Goal: Task Accomplishment & Management: Manage account settings

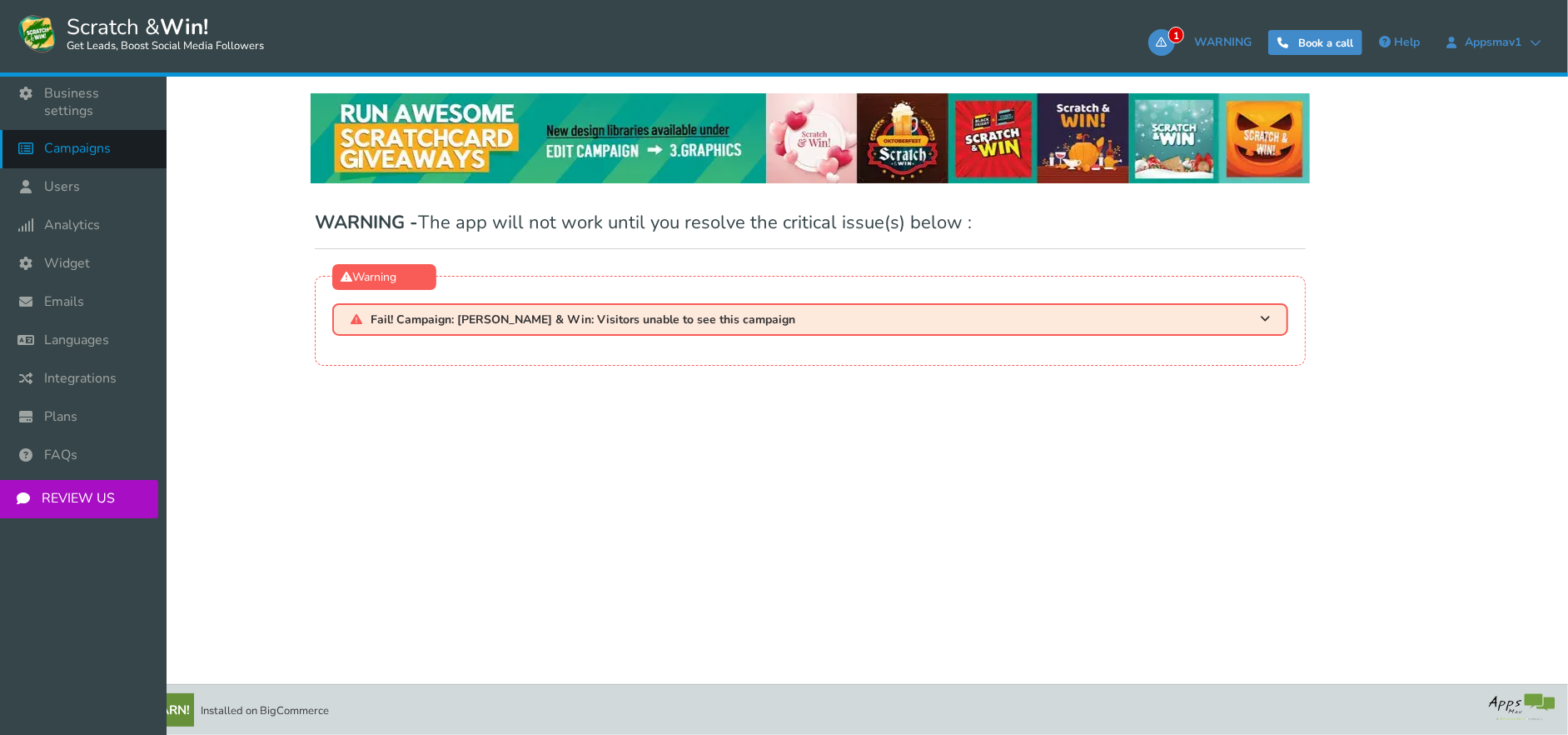
click at [90, 140] on span "Campaigns" at bounding box center [77, 149] width 66 height 18
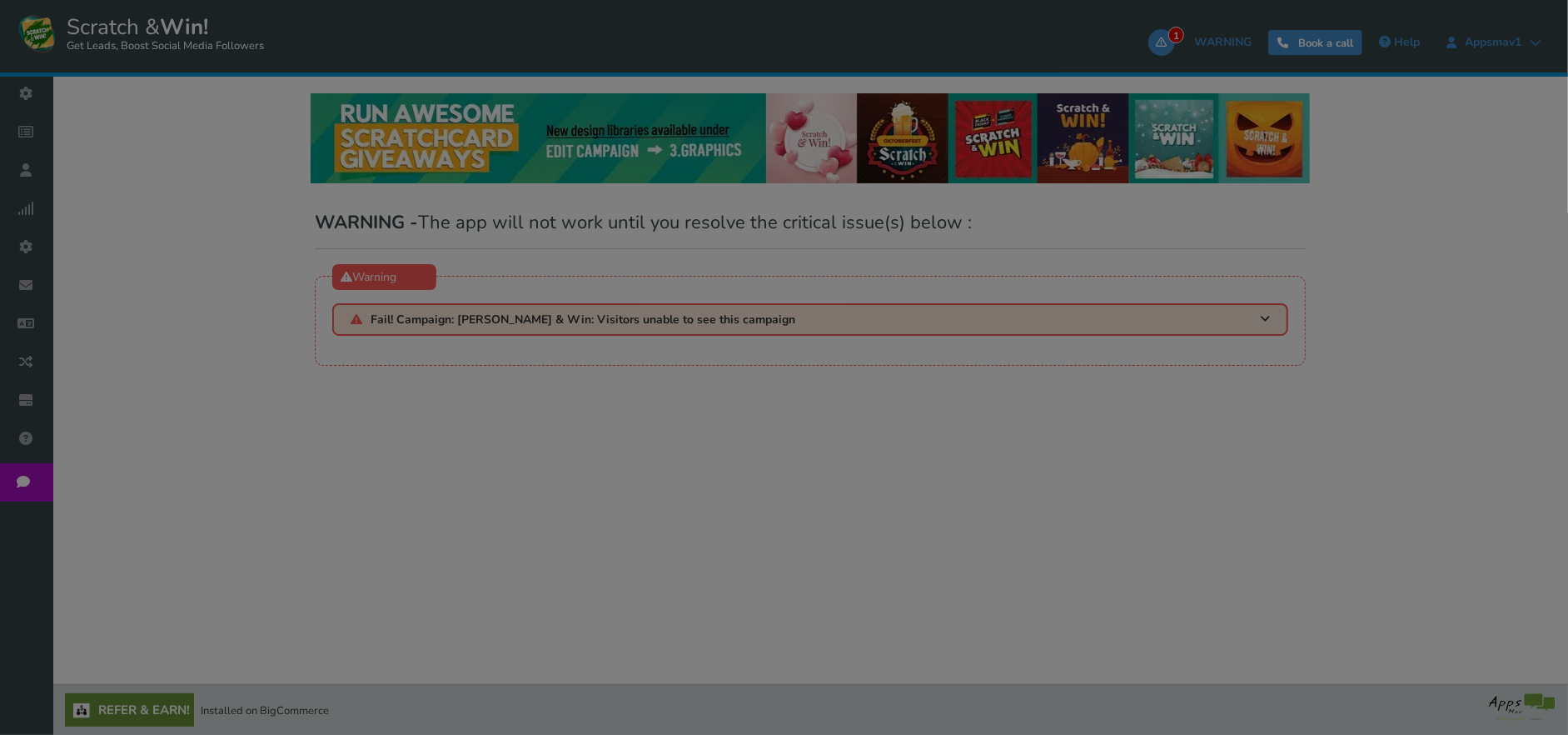
select select "21147"
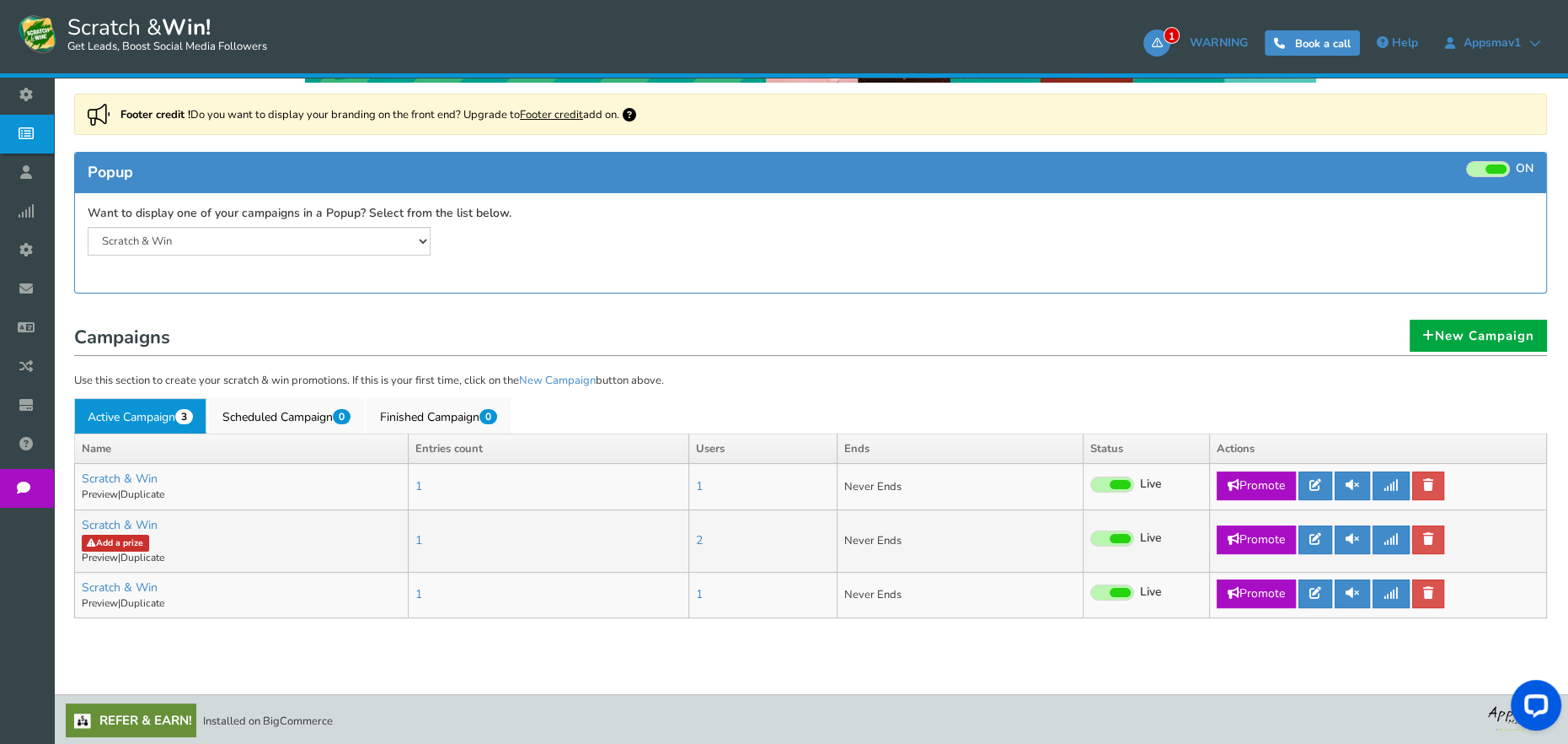
click at [127, 541] on link "Add a prize" at bounding box center [115, 543] width 67 height 17
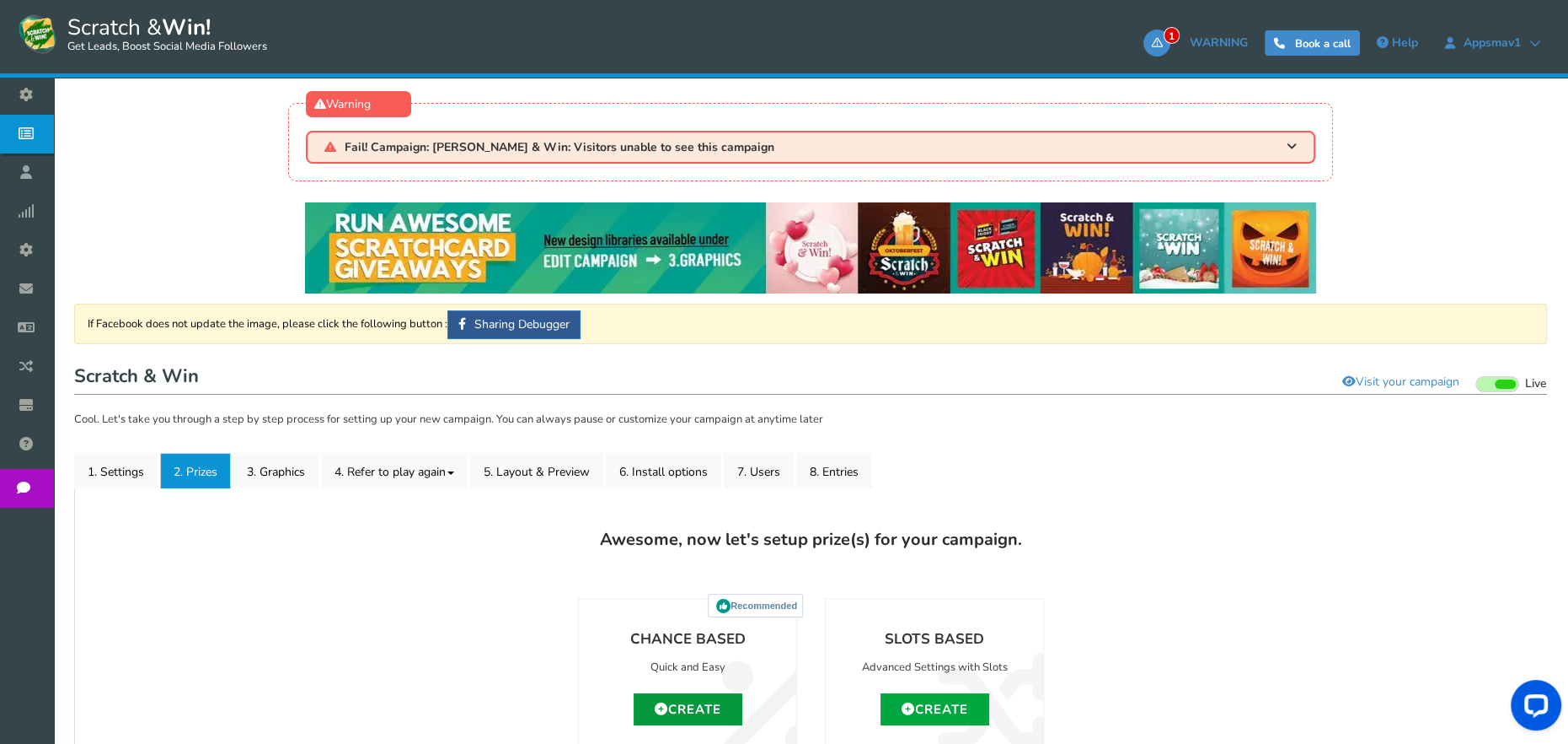
click at [701, 704] on link "Create" at bounding box center [688, 709] width 108 height 32
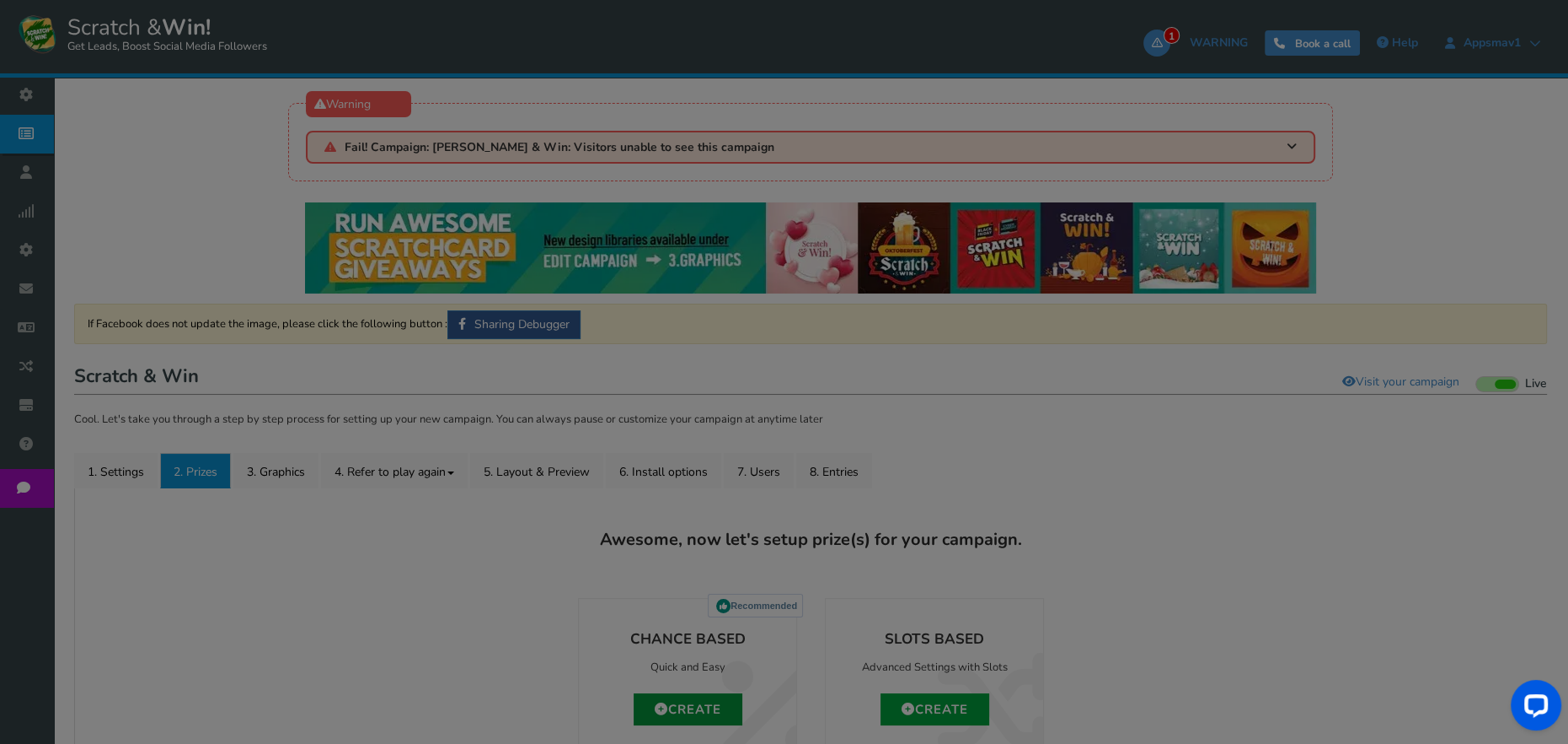
type input "0"
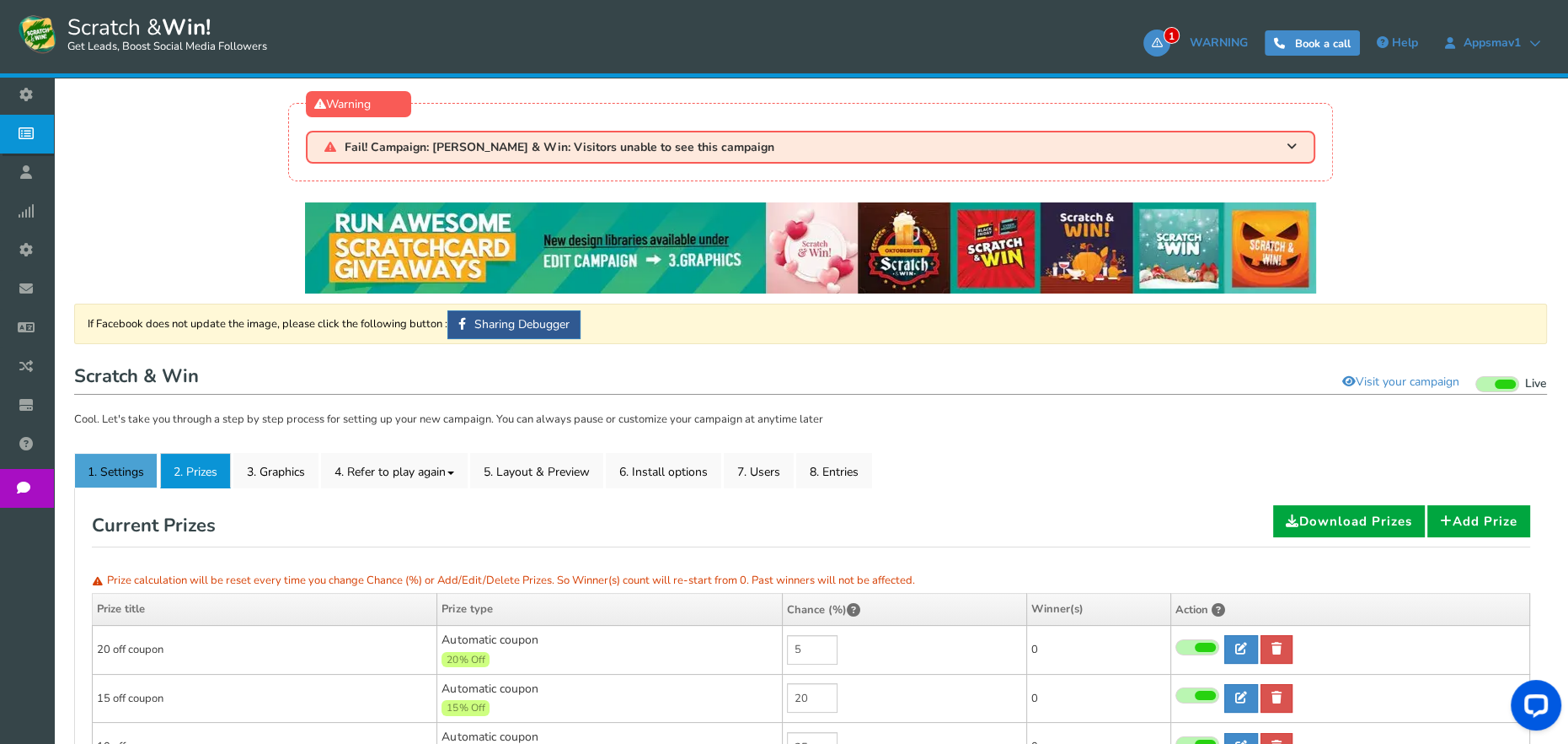
drag, startPoint x: 124, startPoint y: 470, endPoint x: 272, endPoint y: 440, distance: 151.0
click at [124, 470] on link "1. Settings" at bounding box center [115, 470] width 83 height 35
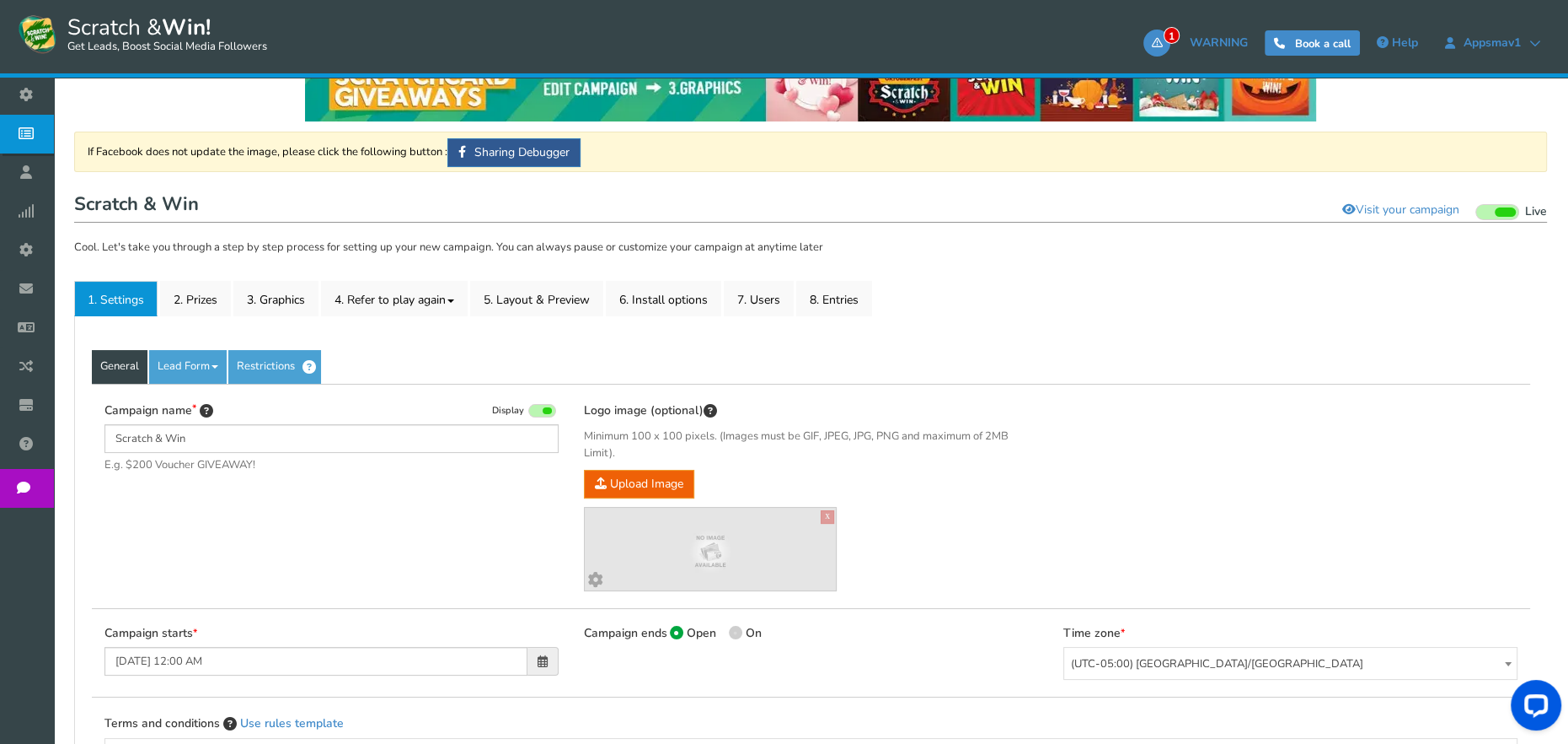
scroll to position [253, 0]
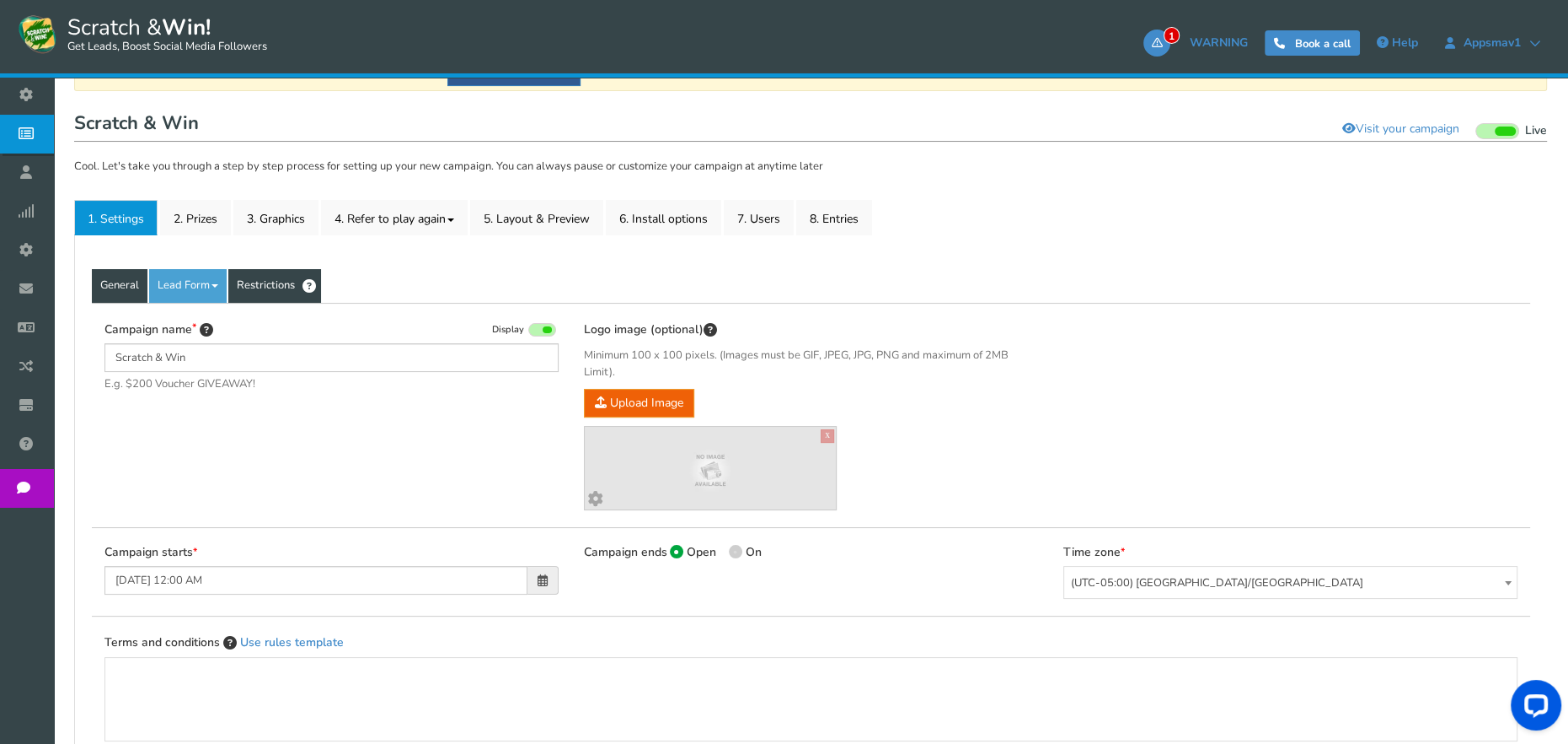
click at [300, 275] on link "Restrictions" at bounding box center [275, 285] width 93 height 34
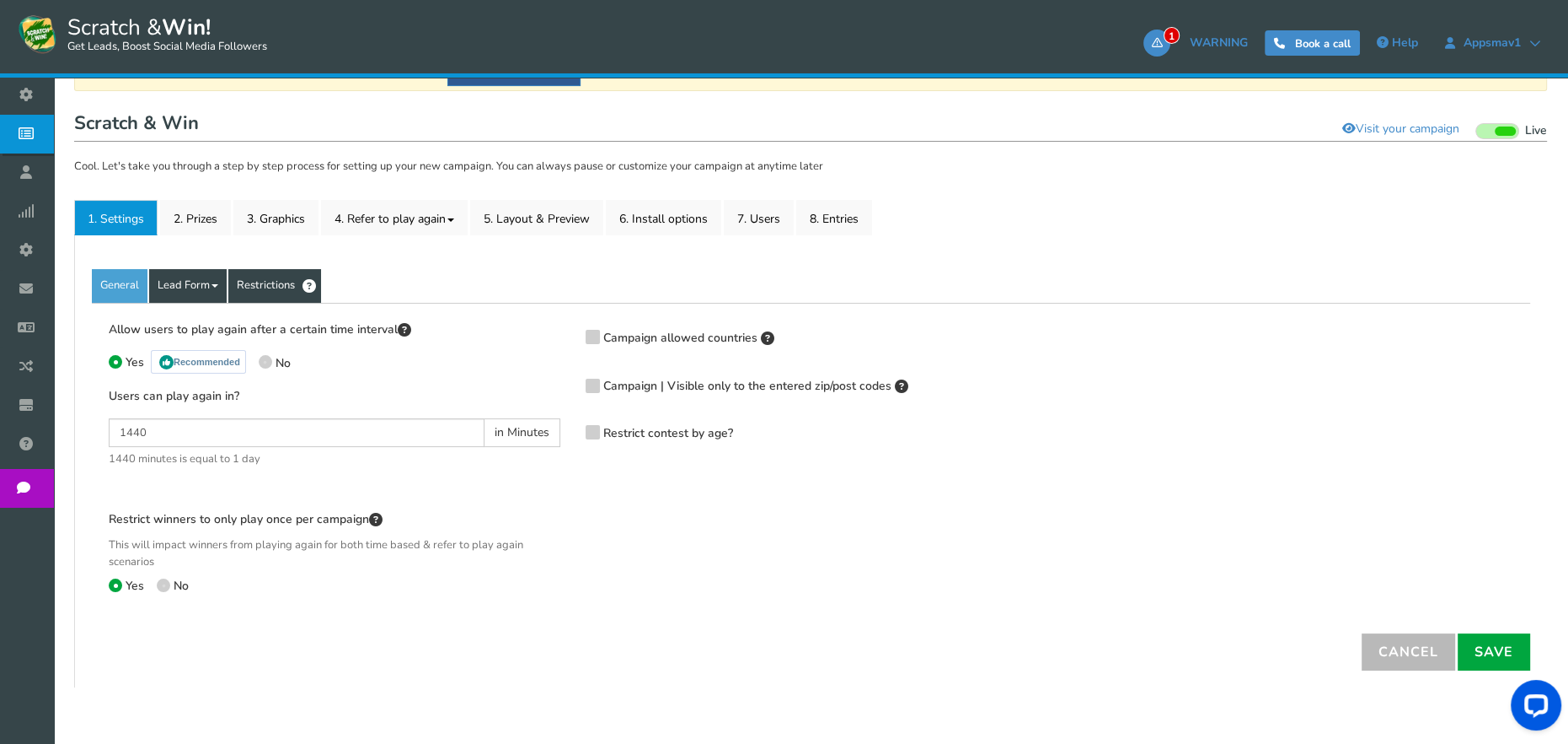
click at [207, 284] on link "Lead Form" at bounding box center [188, 285] width 77 height 34
click at [204, 293] on link "Lead Form" at bounding box center [188, 285] width 77 height 34
click at [205, 369] on link "Fields setup" at bounding box center [216, 371] width 133 height 34
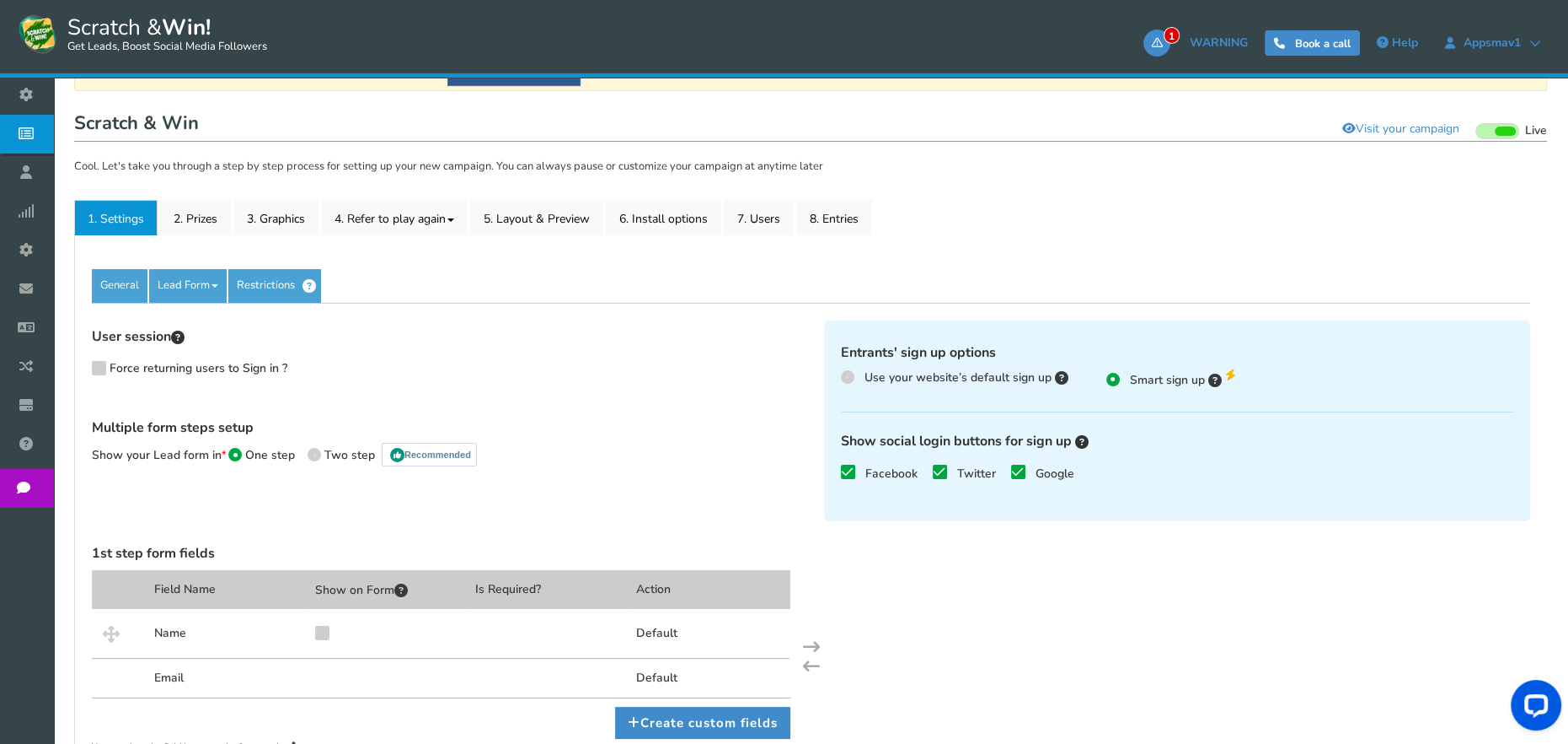
click at [169, 356] on div "User session Force returning users to Sign in ?" at bounding box center [446, 367] width 707 height 76
click at [179, 371] on span "Force returning users to Sign in ?" at bounding box center [198, 368] width 178 height 16
click at [91, 371] on input "Force returning users to Sign in ?" at bounding box center [83, 372] width 16 height 16
checkbox input "true"
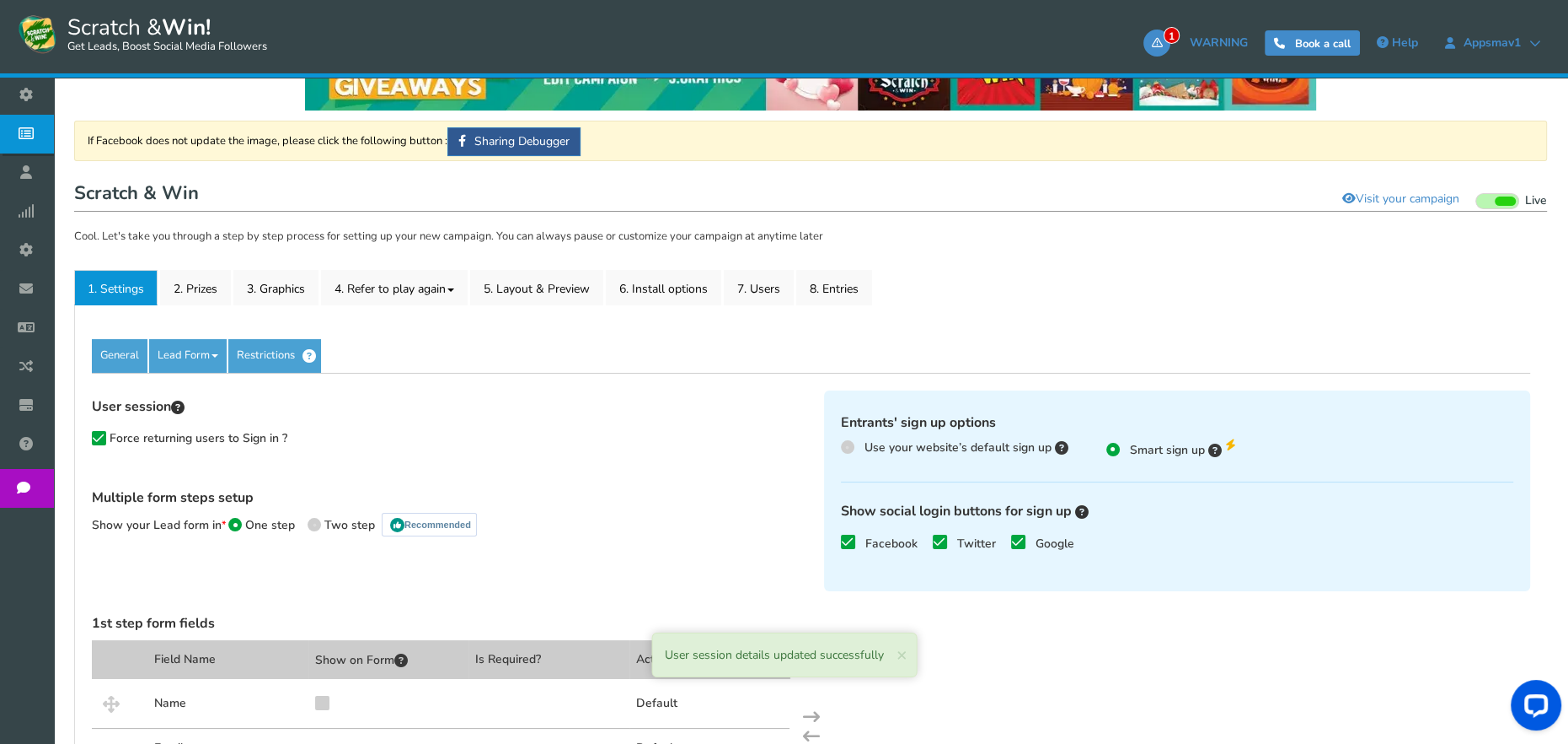
scroll to position [127, 0]
